Goal: Find specific fact

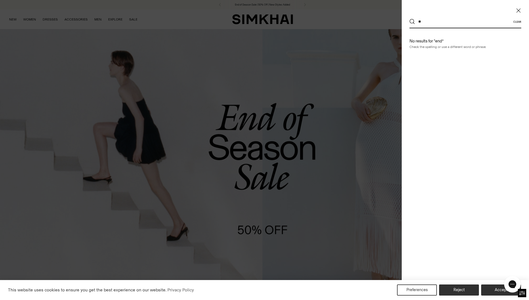
type input "*"
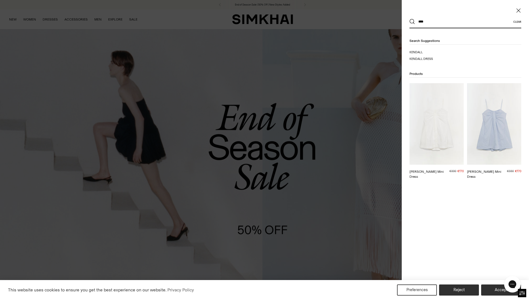
type input "****"
click at [429, 122] on img at bounding box center [437, 123] width 54 height 81
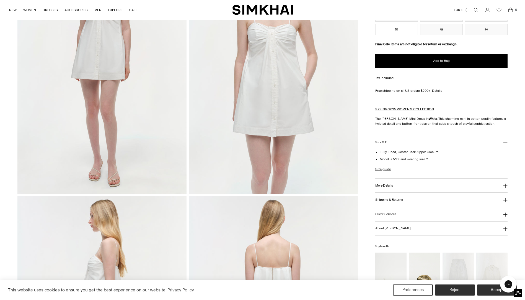
scroll to position [153, 0]
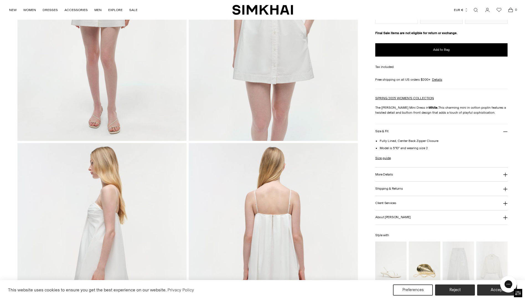
click at [505, 173] on icon at bounding box center [505, 174] width 4 height 4
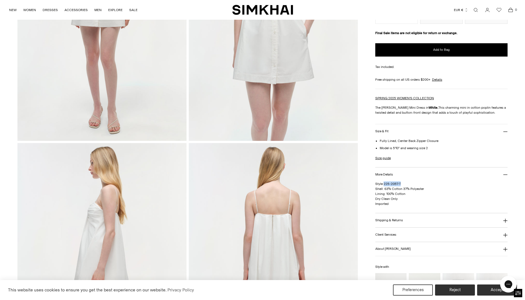
drag, startPoint x: 401, startPoint y: 184, endPoint x: 383, endPoint y: 184, distance: 18.0
click at [383, 184] on p "Style 225-2057-T Shell: 63% Cotton 37% Polyester Lining: 100% Cotton Dry Clean …" at bounding box center [441, 193] width 133 height 25
copy span "225-2057-T"
